Goal: Task Accomplishment & Management: Use online tool/utility

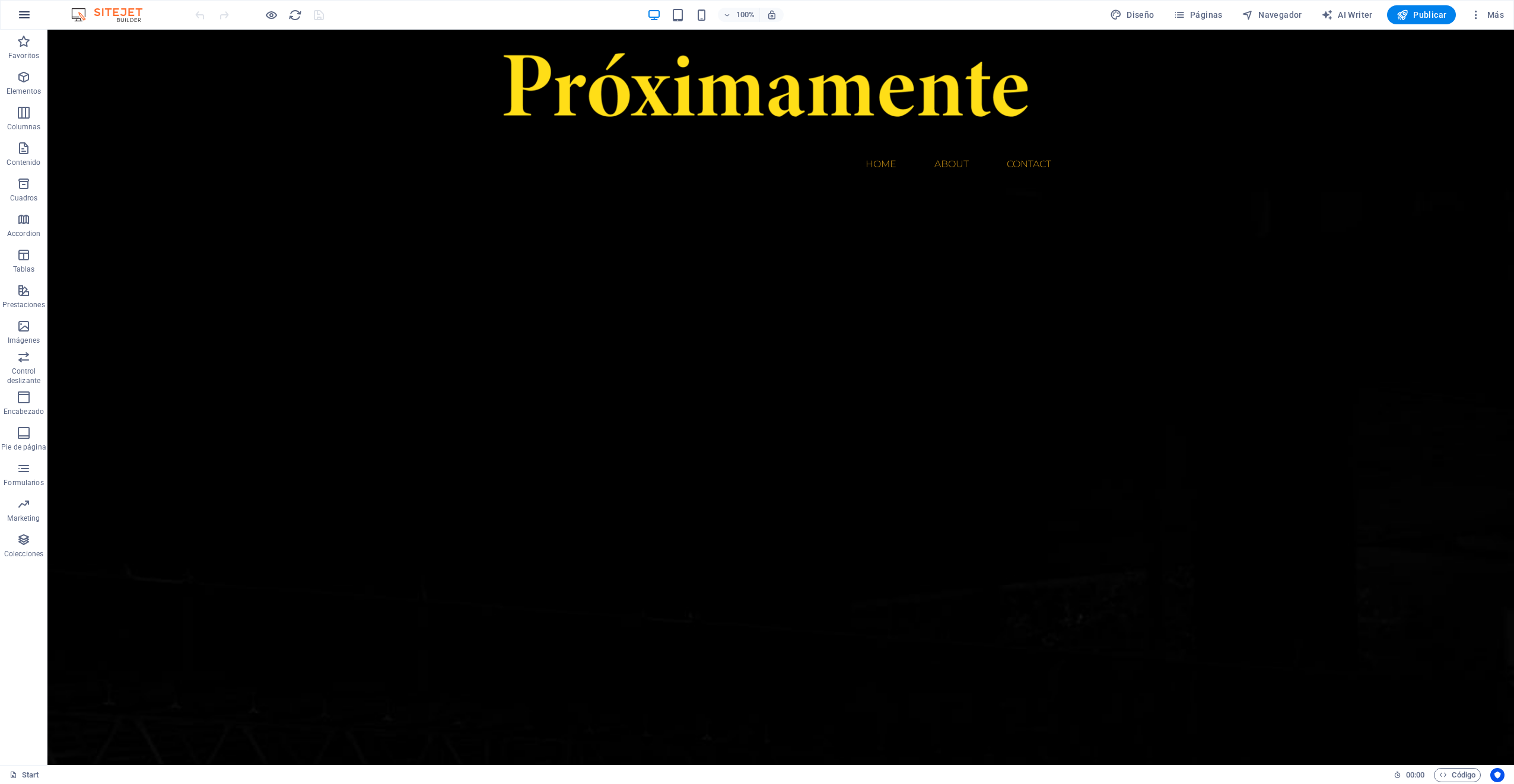
click at [30, 17] on icon "button" at bounding box center [24, 15] width 14 height 14
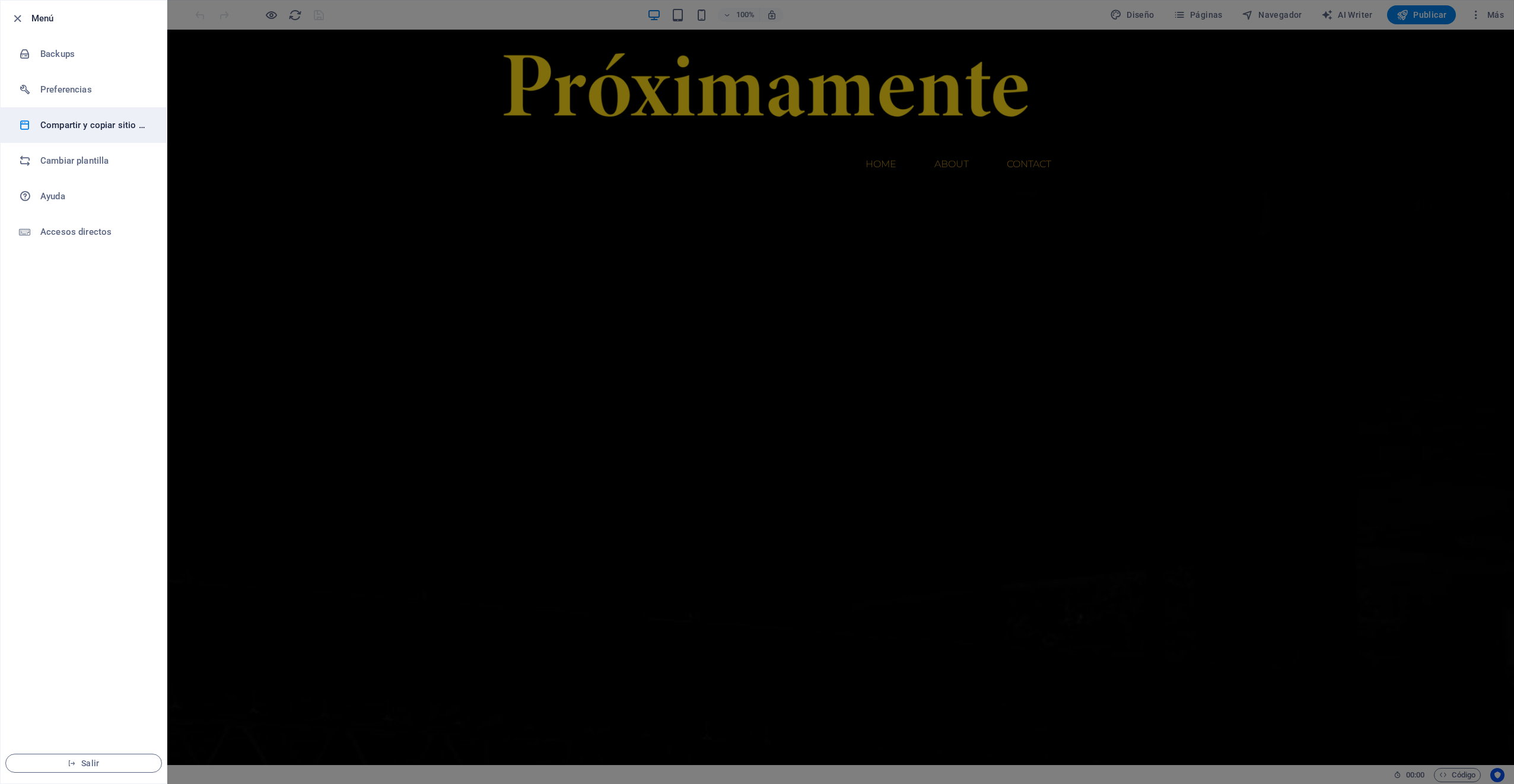
click at [87, 126] on h6 "Compartir y copiar sitio web" at bounding box center [95, 125] width 110 height 14
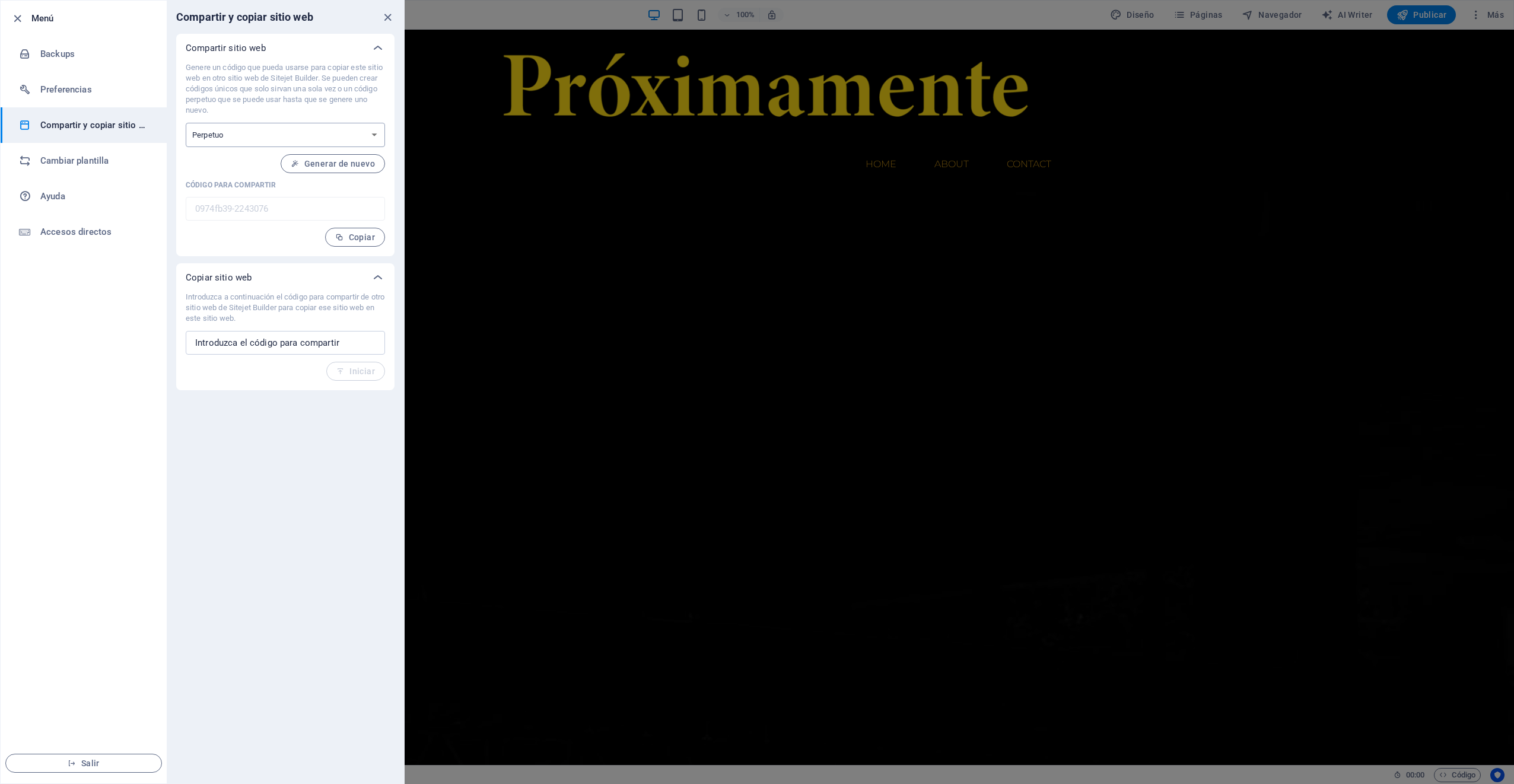
click at [374, 132] on select "Único Perpetuo" at bounding box center [285, 135] width 199 height 24
click at [329, 88] on p "Genere un código que pueda usarse para copiar este sitio web en otro sitio web …" at bounding box center [285, 89] width 199 height 53
click at [381, 46] on icon at bounding box center [378, 48] width 14 height 14
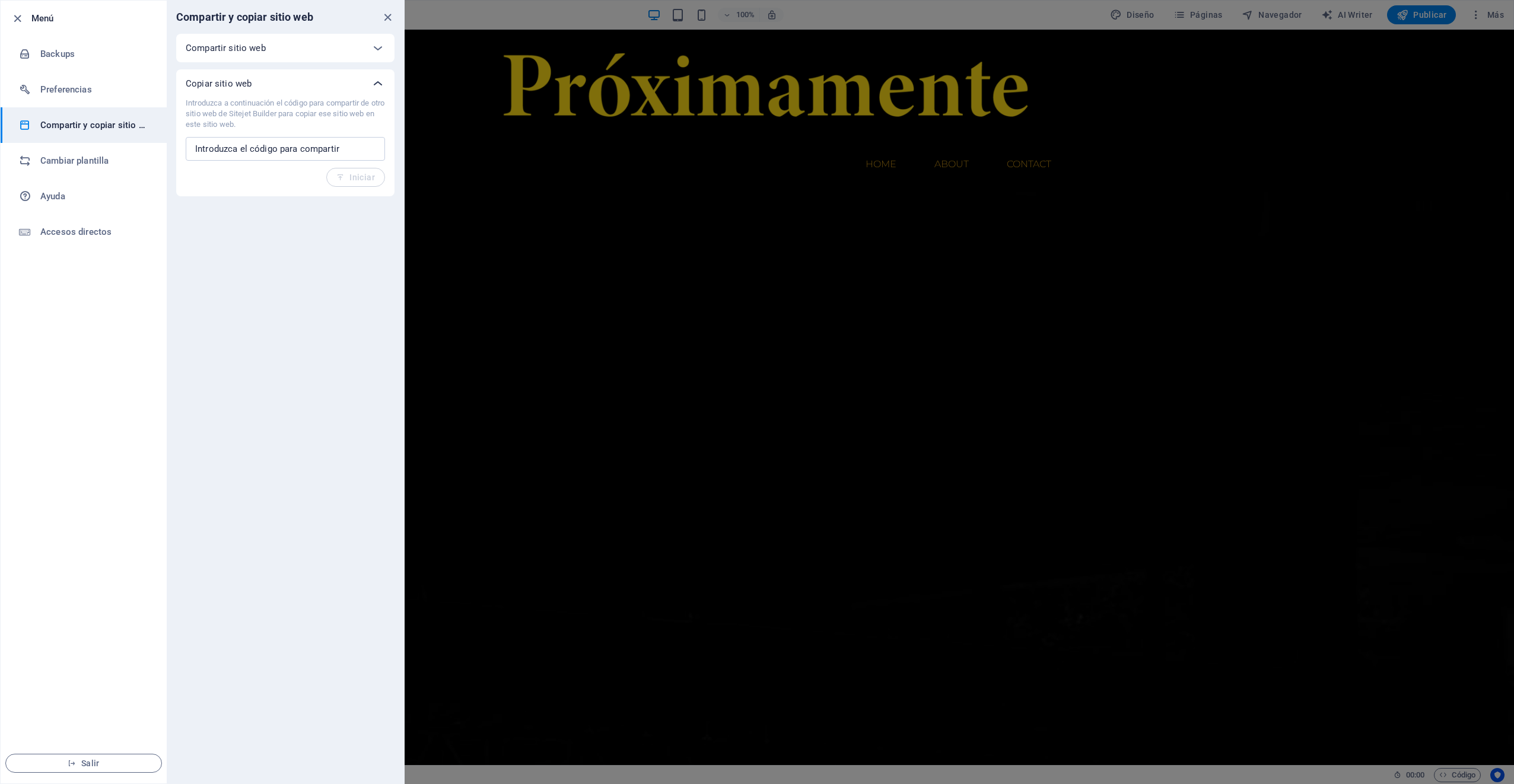
click at [376, 82] on icon at bounding box center [378, 84] width 14 height 14
click at [376, 80] on icon at bounding box center [378, 84] width 14 height 14
click at [82, 56] on h6 "Backups" at bounding box center [95, 54] width 110 height 14
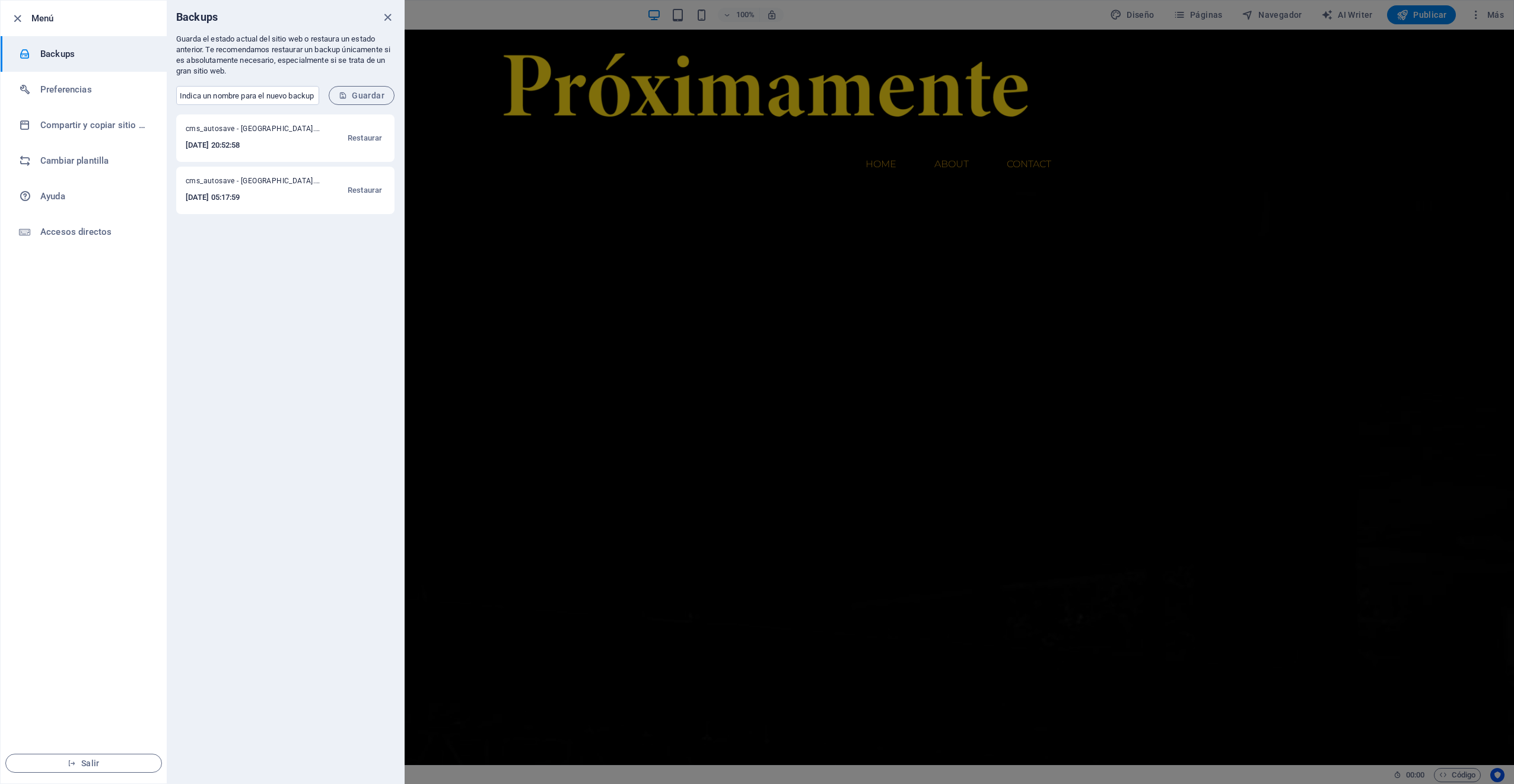
click at [386, 15] on icon "close" at bounding box center [387, 17] width 14 height 14
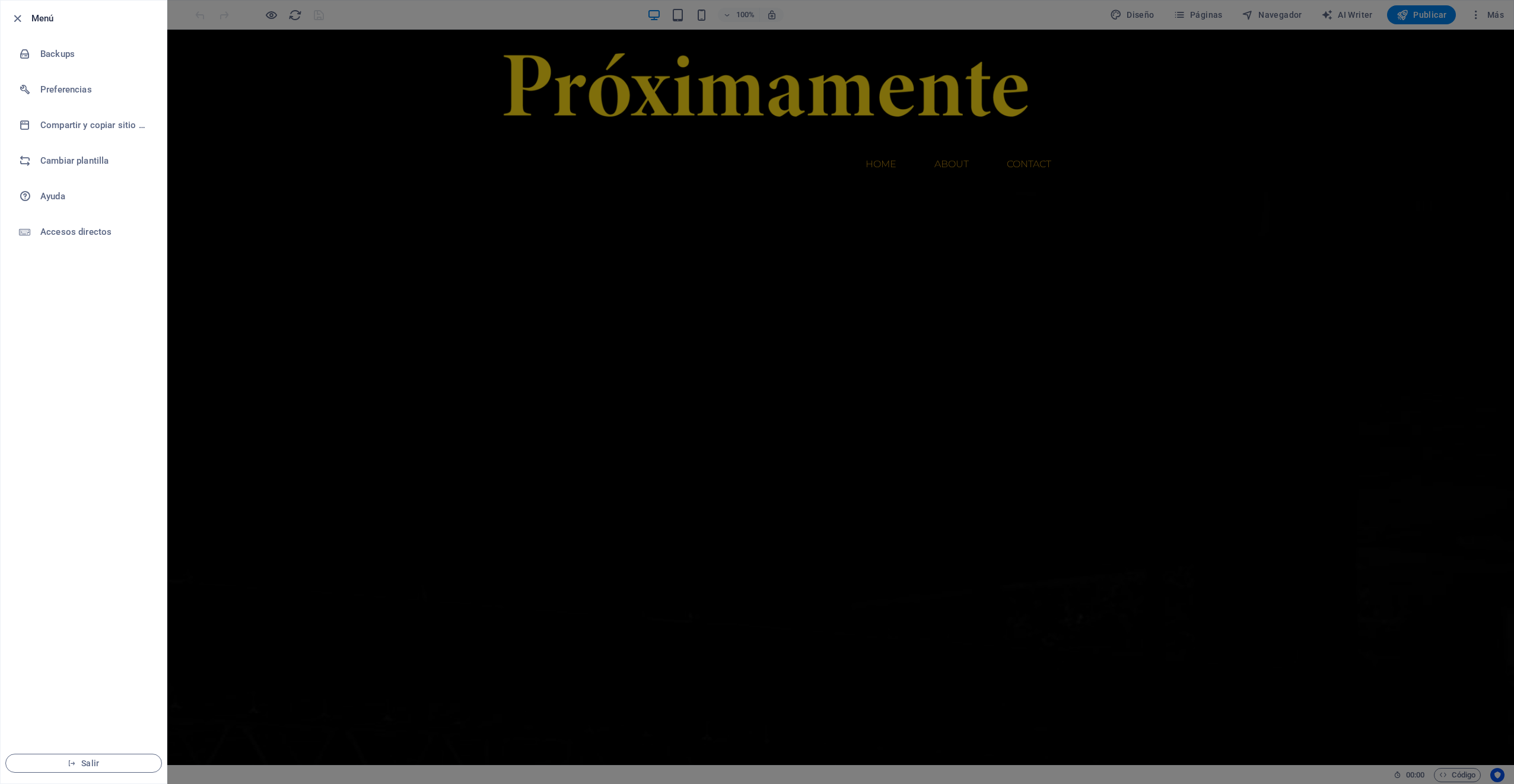
click at [649, 505] on div at bounding box center [757, 392] width 1514 height 784
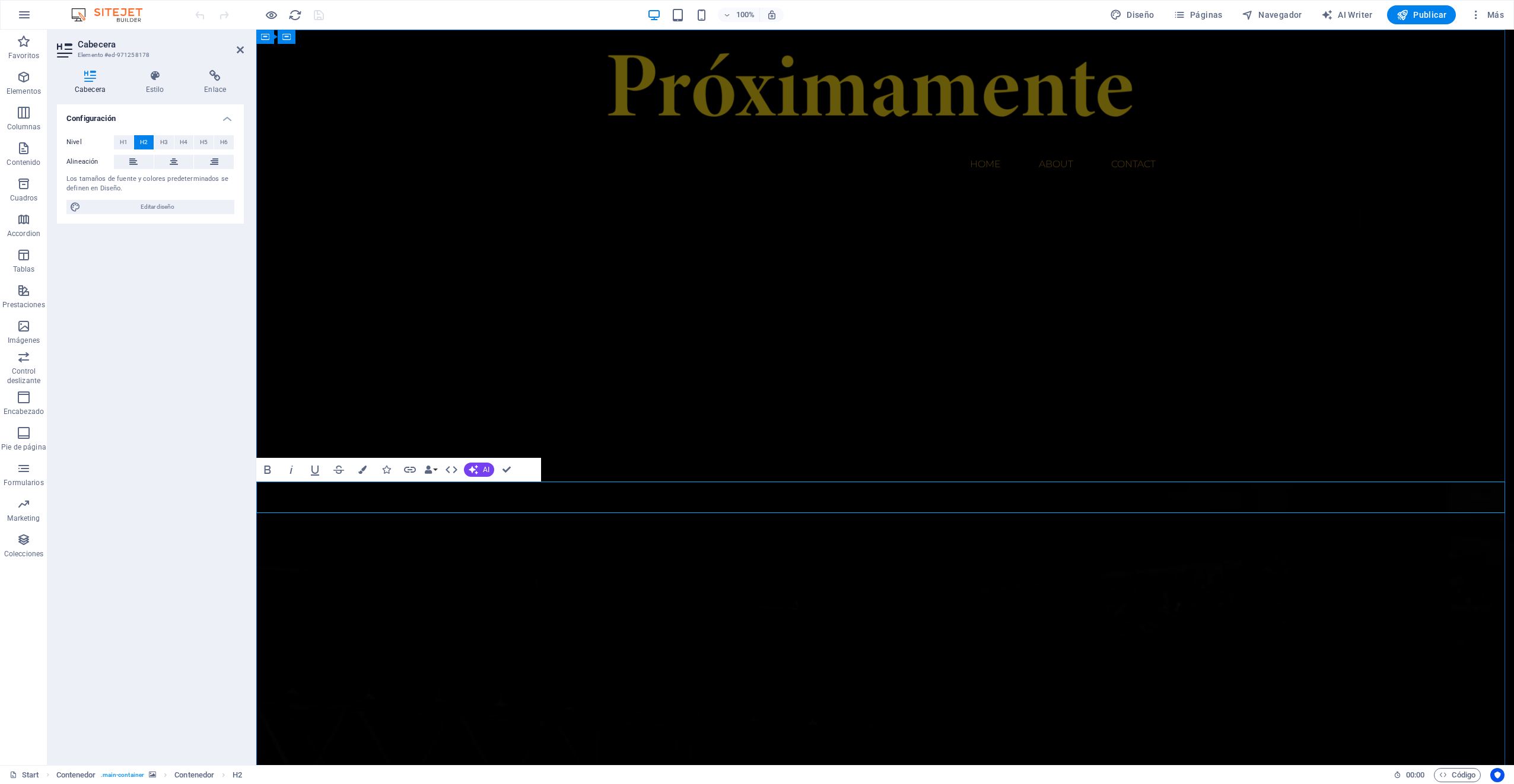
drag, startPoint x: 857, startPoint y: 502, endPoint x: 973, endPoint y: 500, distance: 116.0
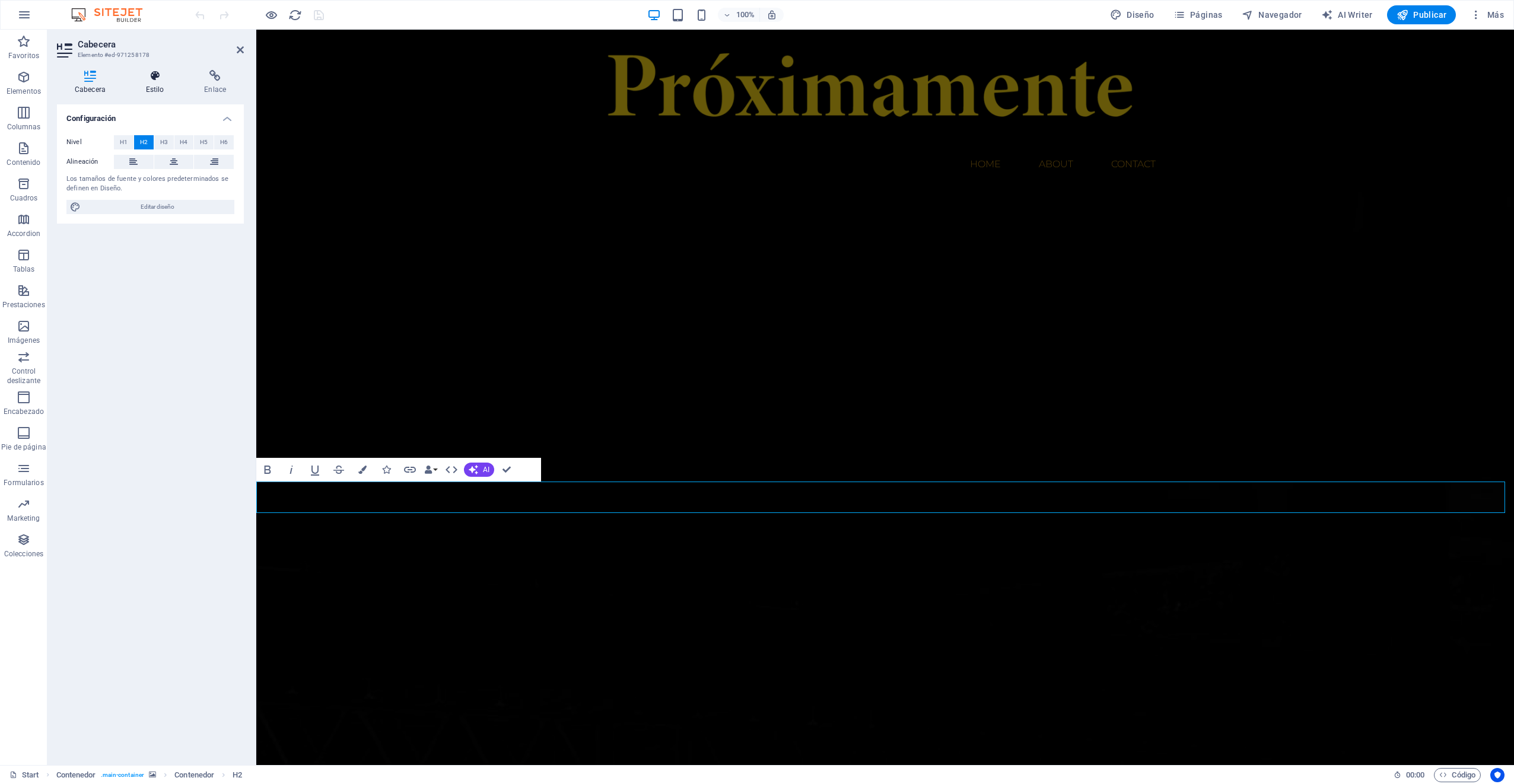
click at [151, 78] on icon at bounding box center [155, 76] width 54 height 12
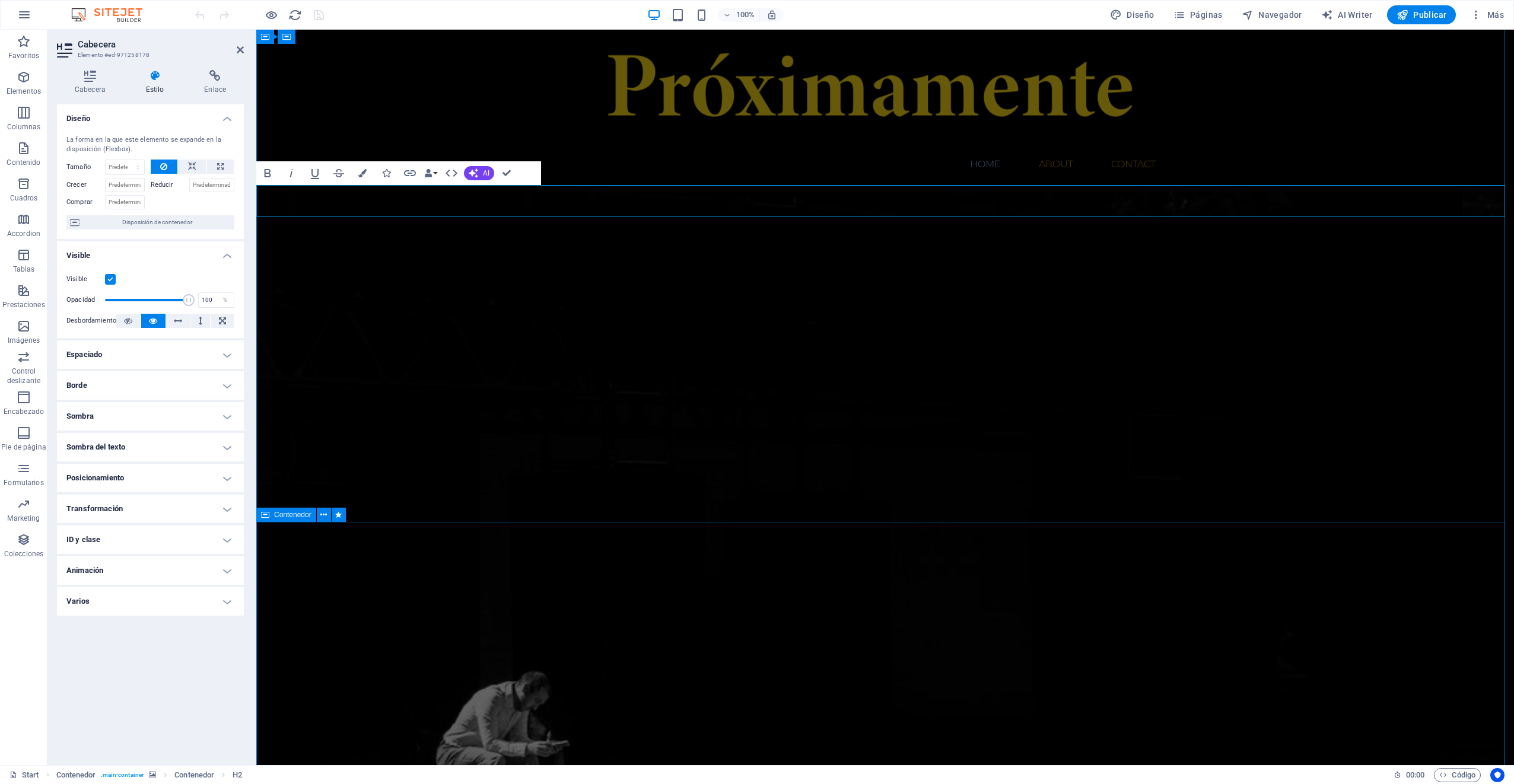
scroll to position [474, 0]
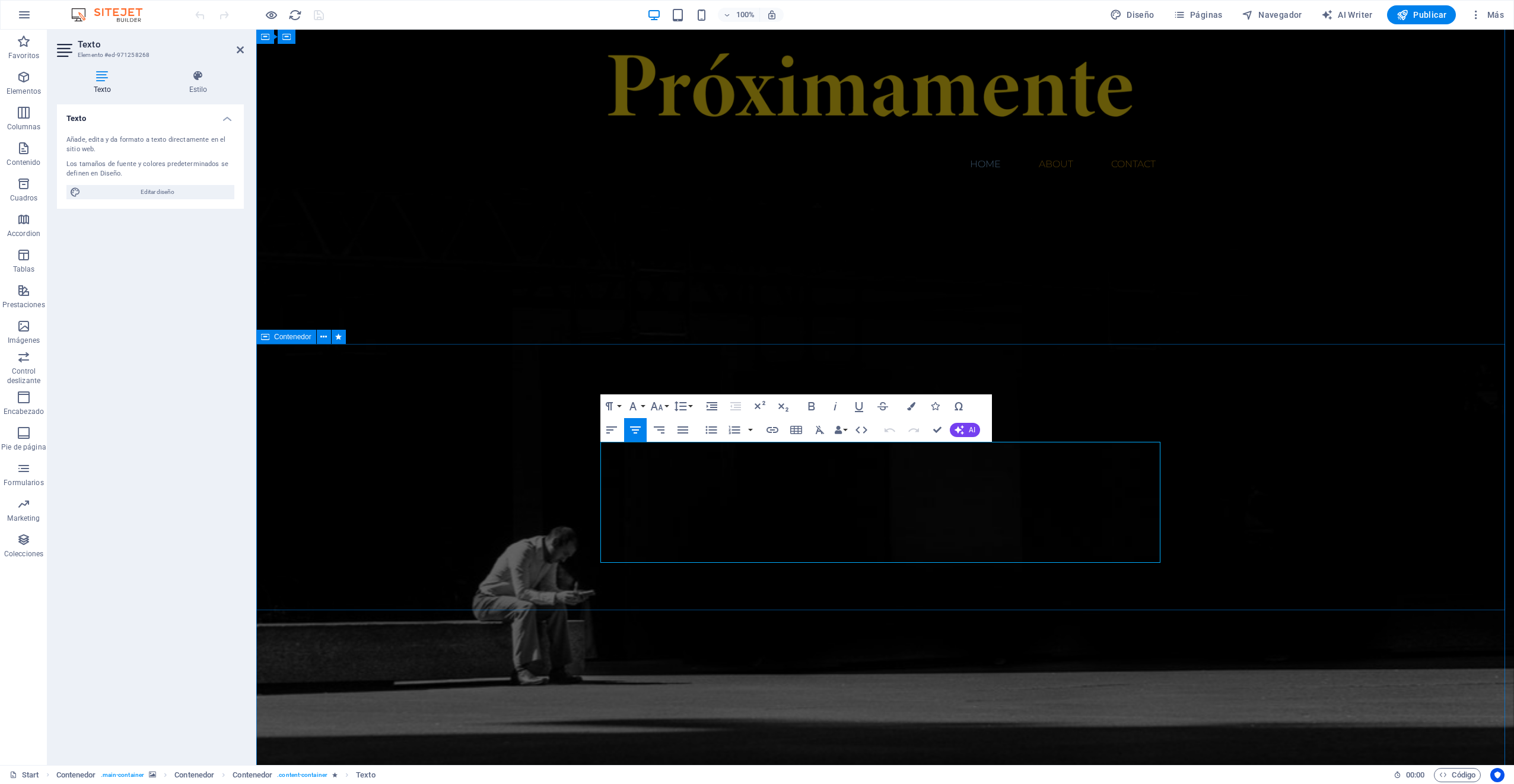
drag, startPoint x: 956, startPoint y: 547, endPoint x: 592, endPoint y: 446, distance: 377.8
copy div "Lo ip dolorsit ametcon adi elitseddo eiusmodtemporinc utlabore, etdoloremag a e…"
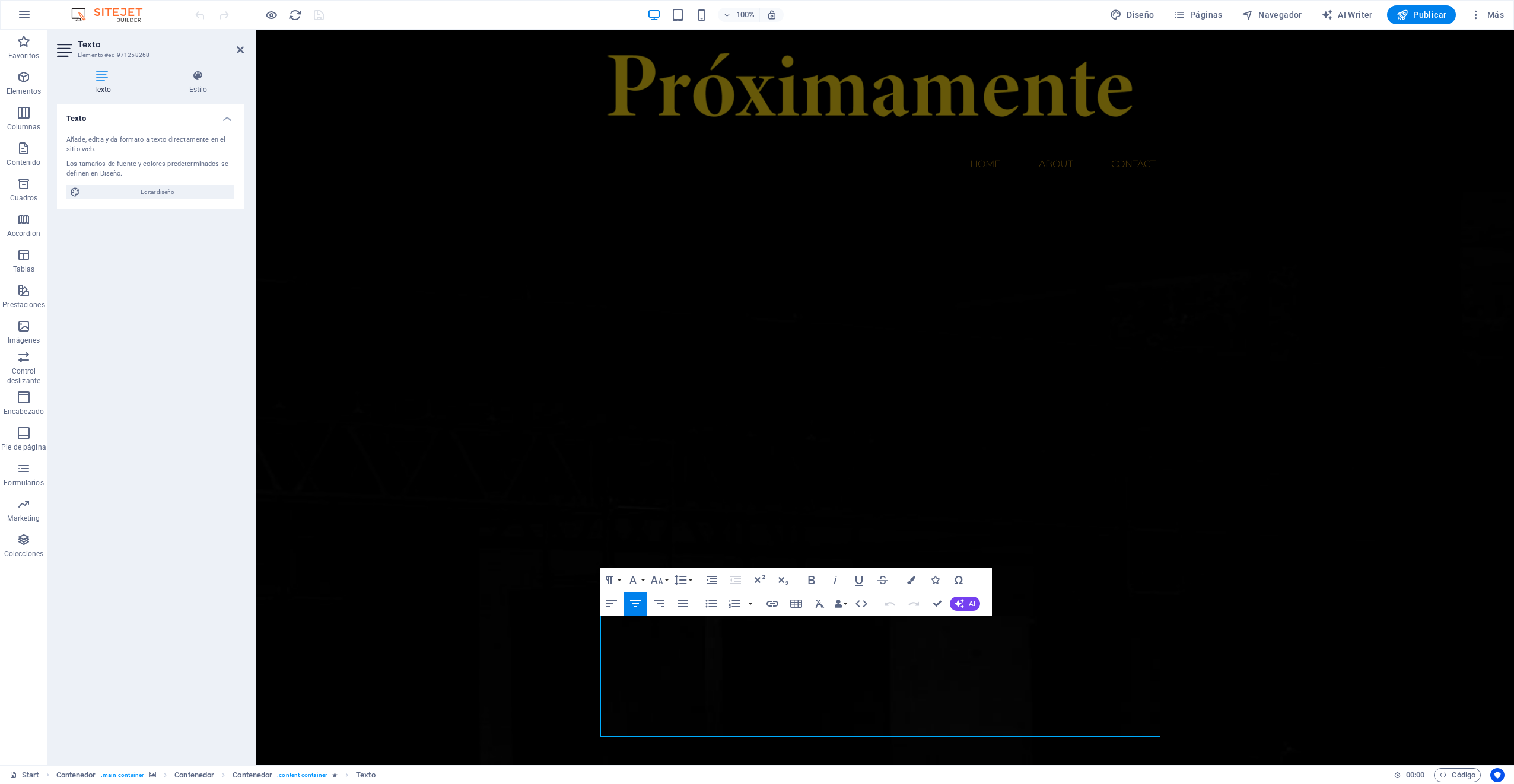
scroll to position [241, 0]
